Goal: Information Seeking & Learning: Learn about a topic

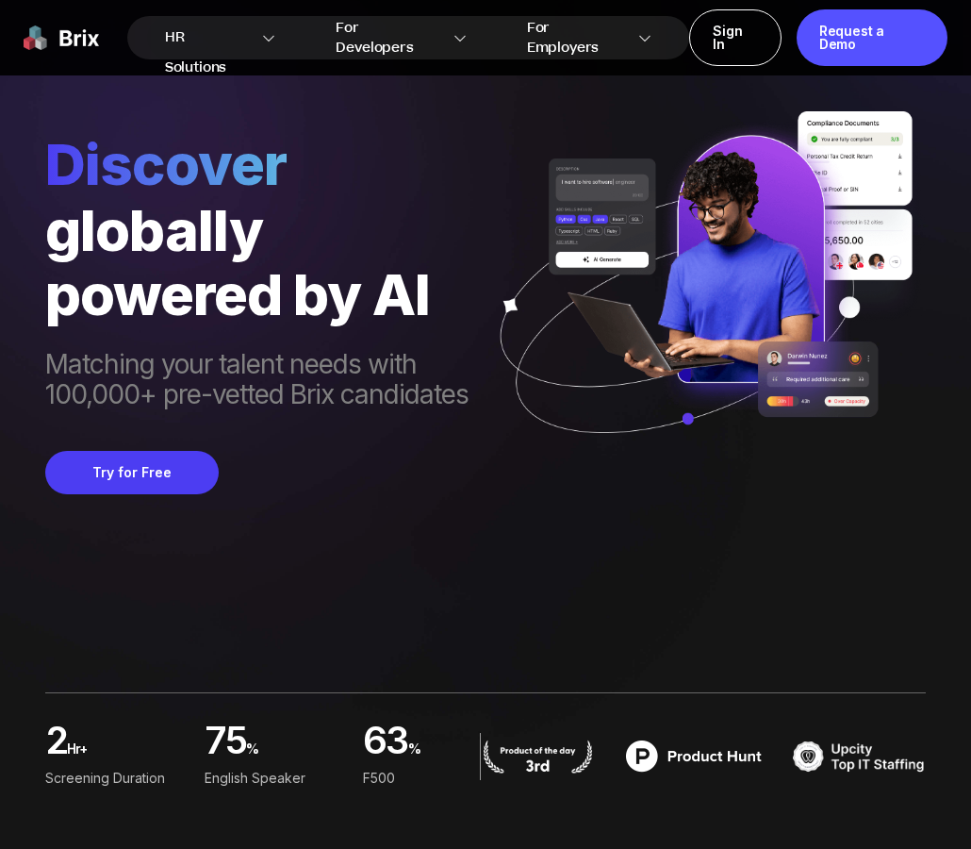
scroll to position [5, 0]
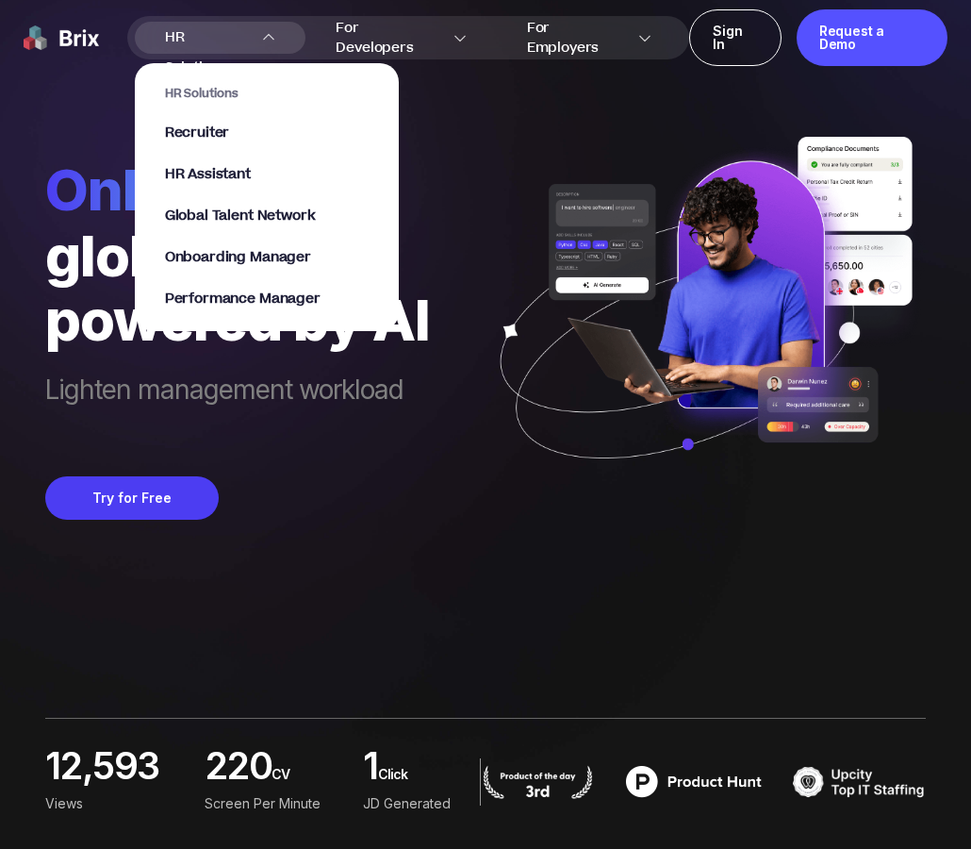
click at [179, 40] on span "HR Solutions" at bounding box center [207, 38] width 85 height 30
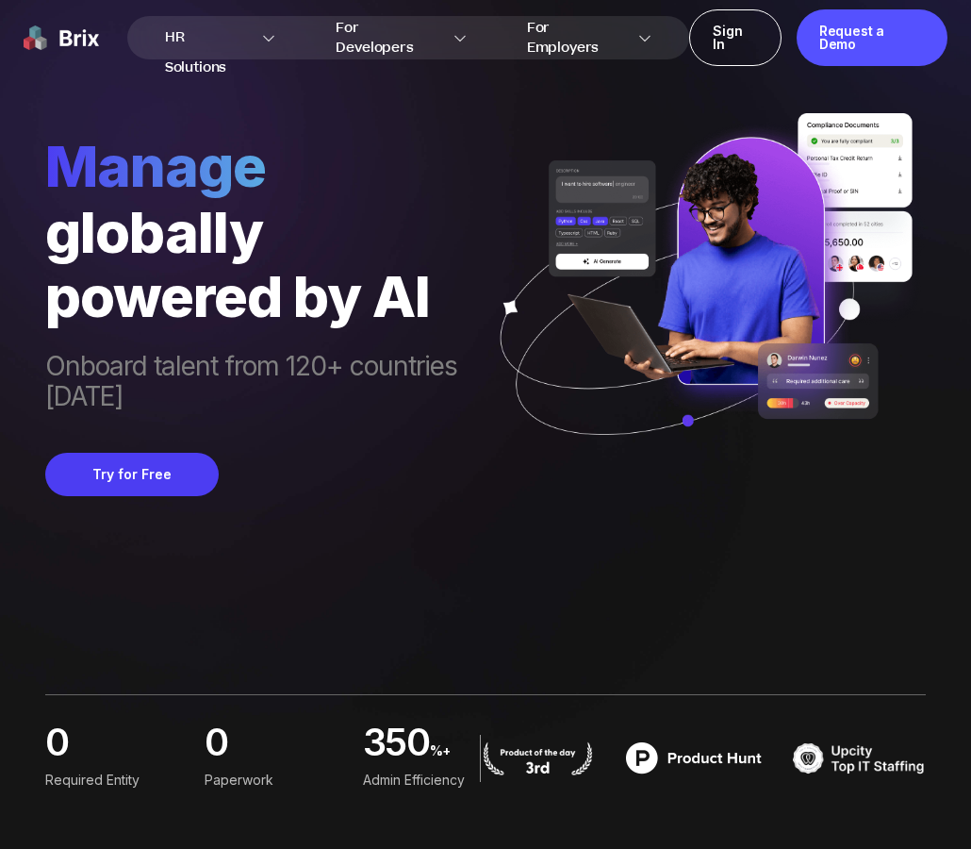
scroll to position [36, 0]
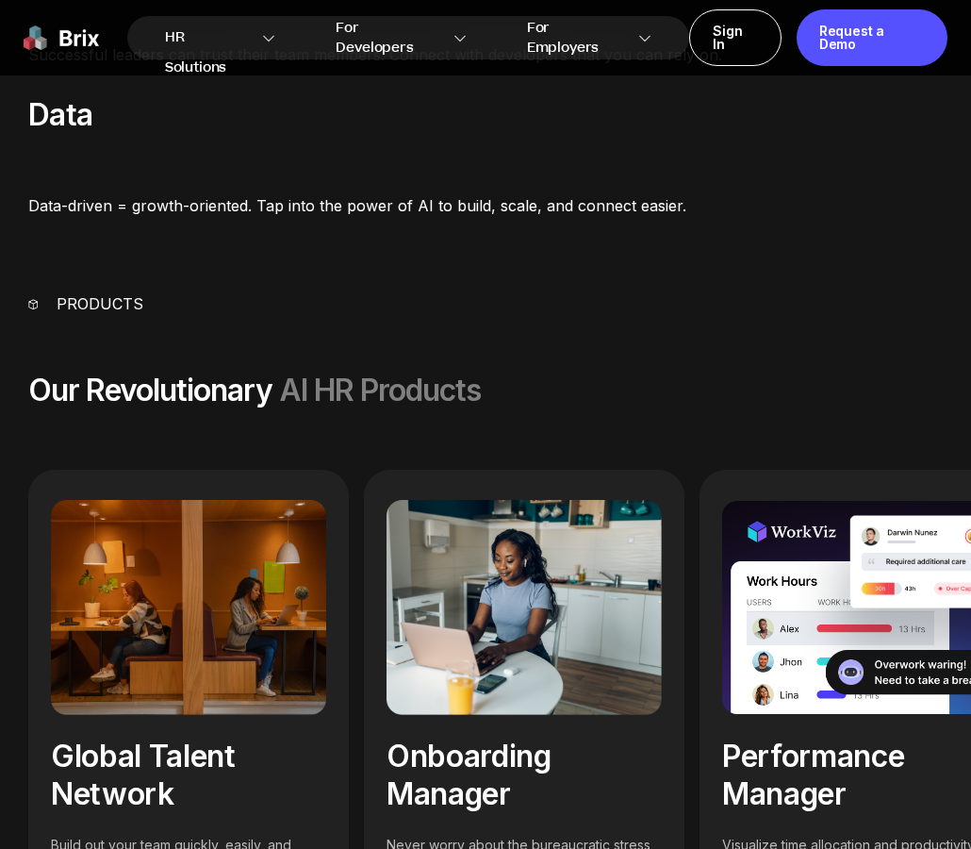
scroll to position [1925, 0]
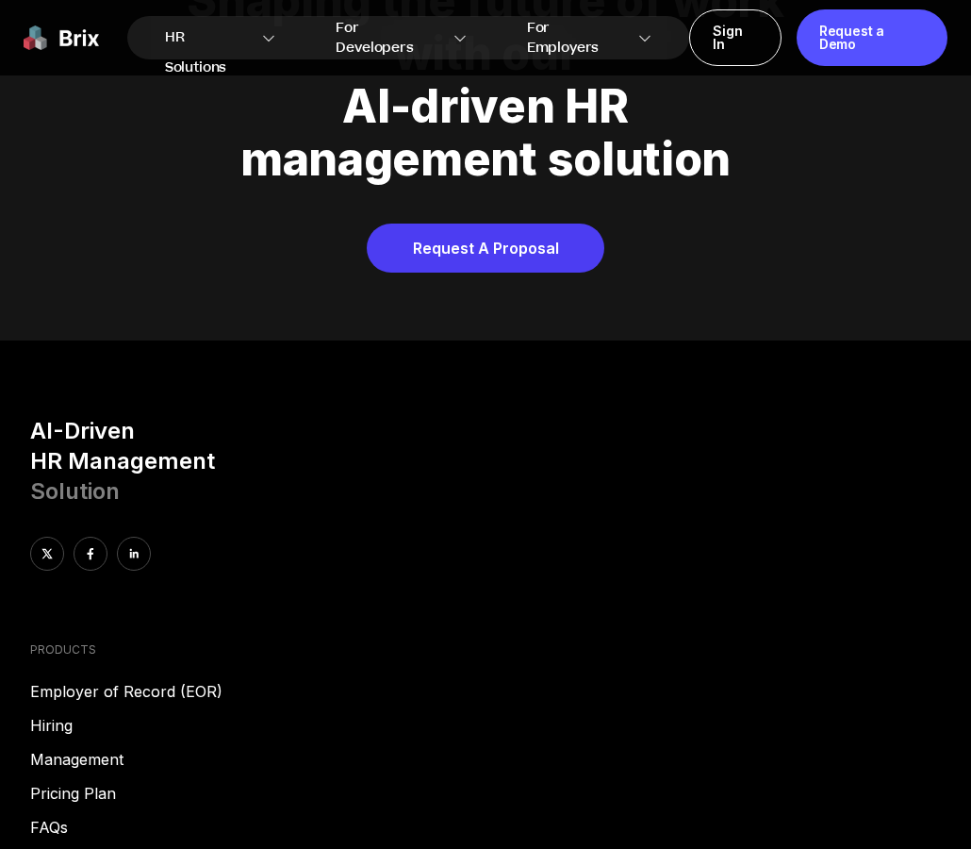
scroll to position [7485, 0]
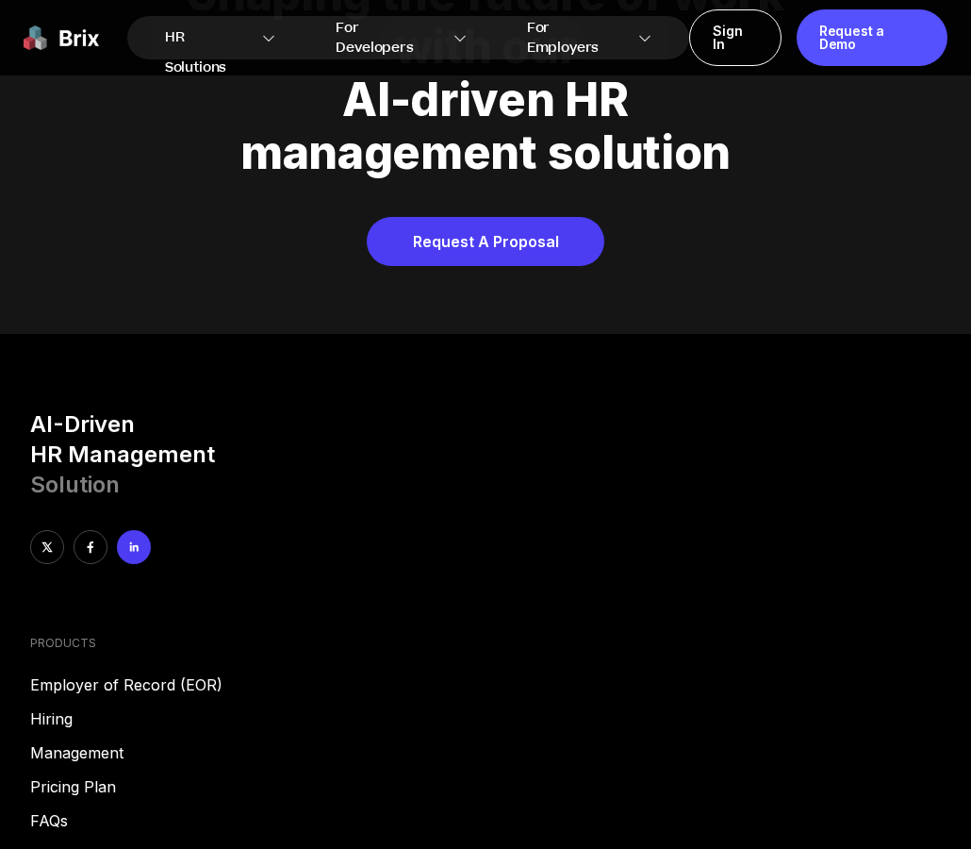
click at [142, 530] on link at bounding box center [134, 547] width 34 height 34
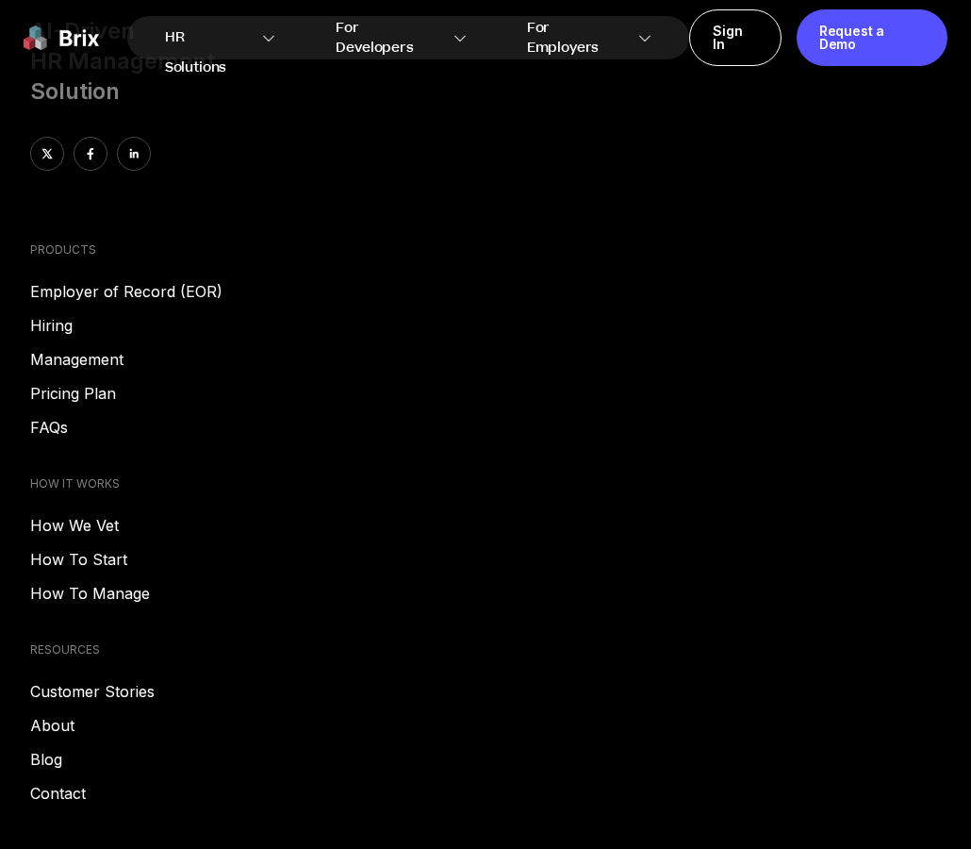
scroll to position [7868, 0]
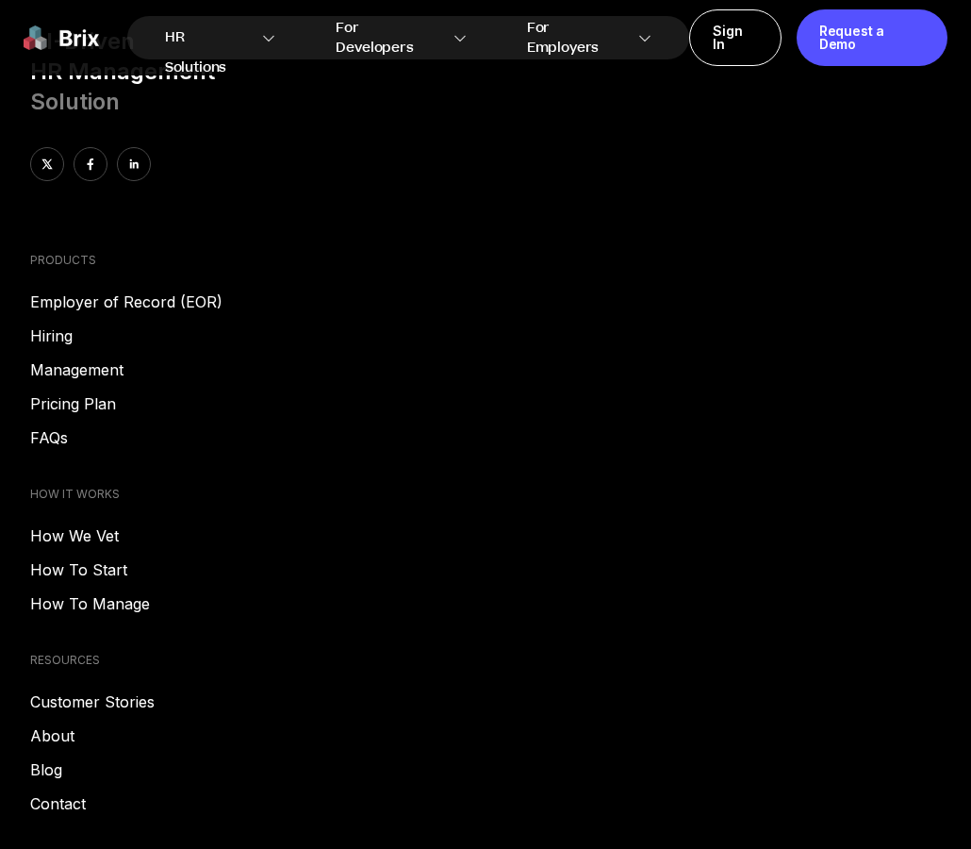
click at [107, 690] on link "Customer Stories" at bounding box center [485, 701] width 911 height 23
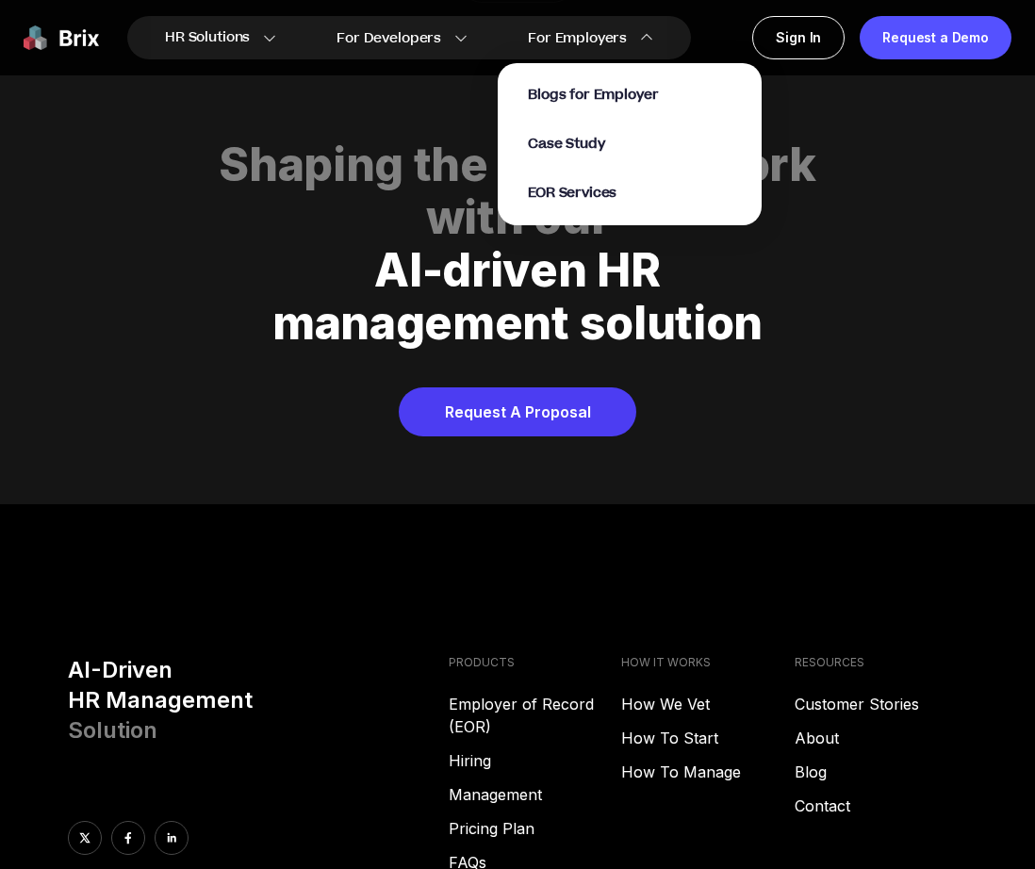
scroll to position [7295, 0]
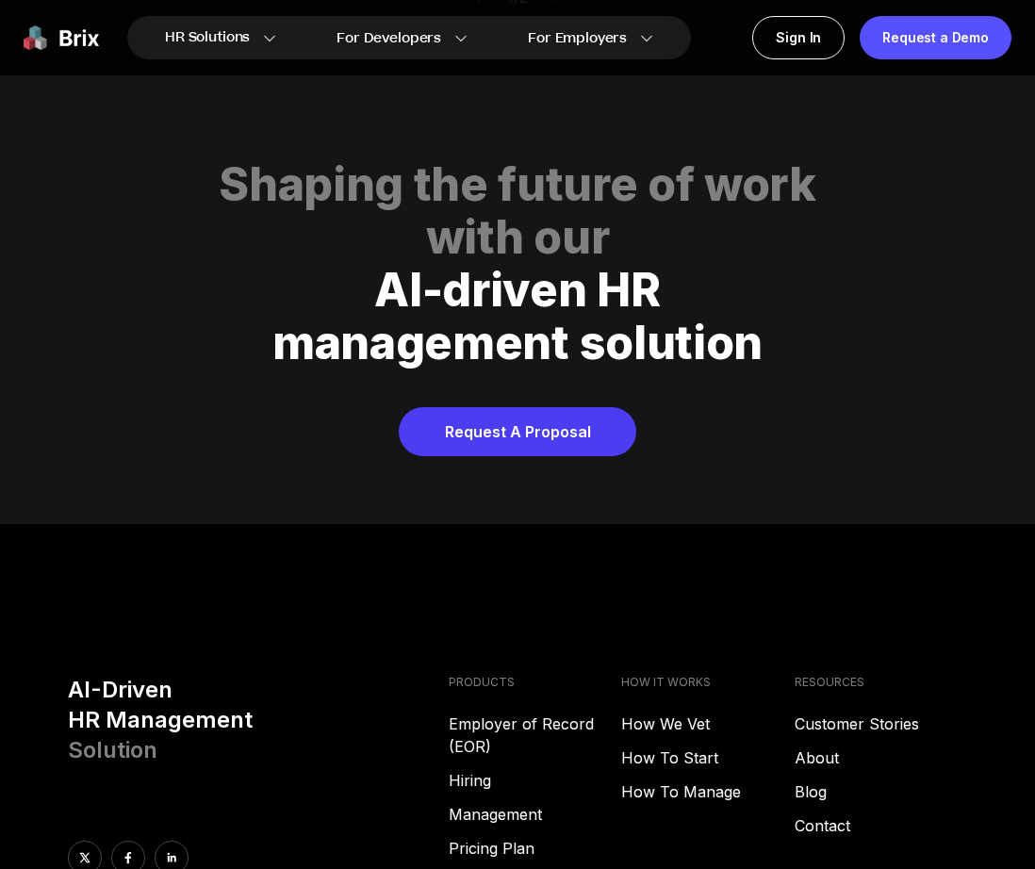
click at [182, 578] on footer "AI-Driven HR Management Solution PRODUCTS Employer of Record (EOR) Hiring Manag…" at bounding box center [517, 869] width 1035 height 691
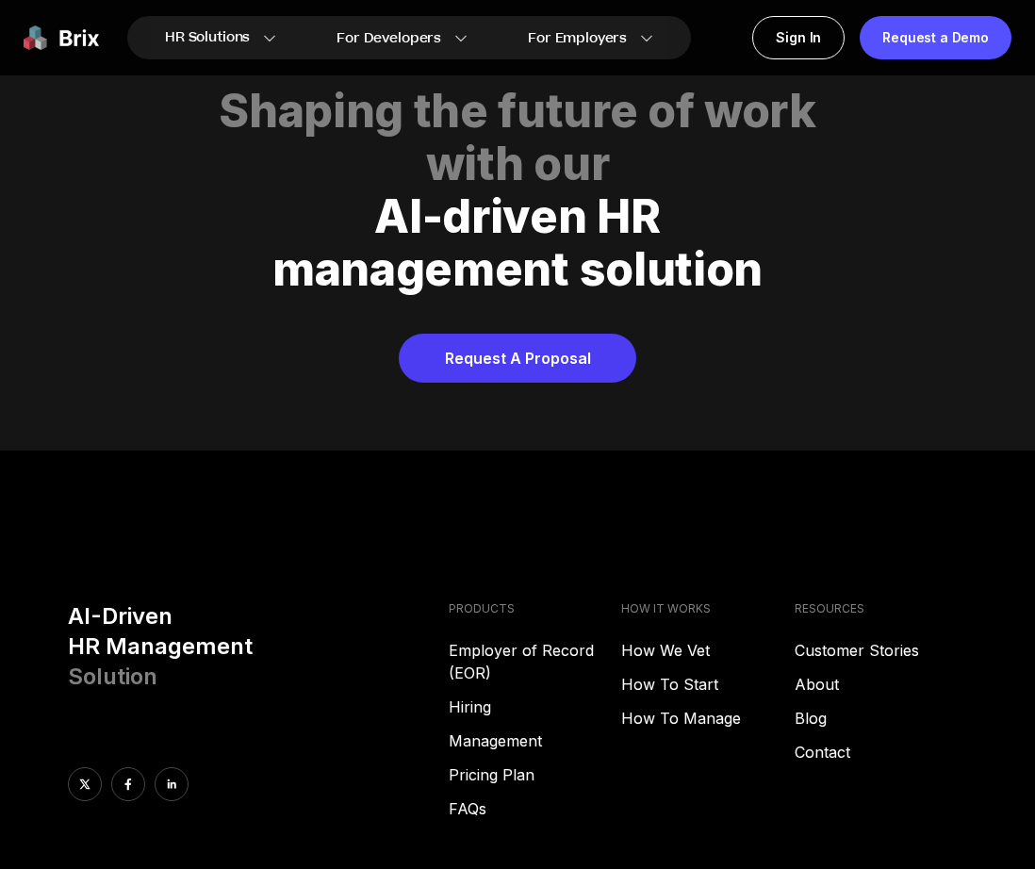
scroll to position [7370, 0]
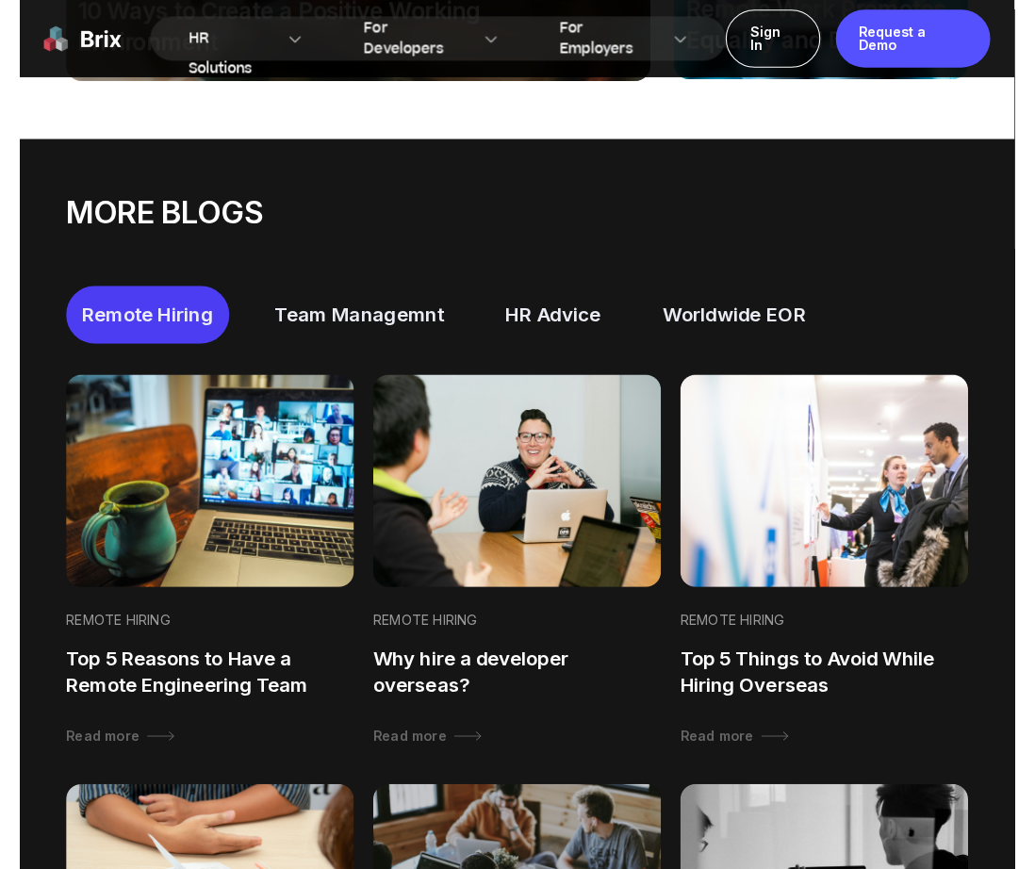
scroll to position [829, 0]
